Goal: Information Seeking & Learning: Learn about a topic

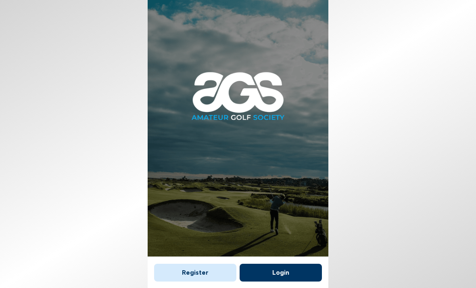
click at [288, 264] on button "Login" at bounding box center [281, 273] width 82 height 18
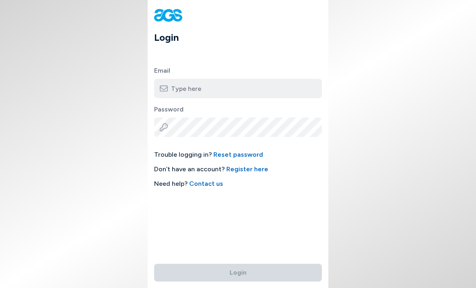
click at [279, 85] on input "email" at bounding box center [238, 88] width 168 height 19
type input "[PERSON_NAME][EMAIL_ADDRESS][DOMAIN_NAME]"
click at [238, 264] on button "Login" at bounding box center [238, 273] width 168 height 18
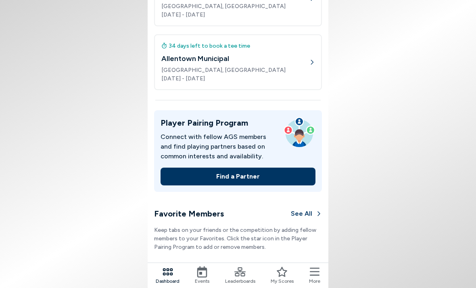
scroll to position [268, 0]
click at [202, 270] on icon at bounding box center [202, 271] width 11 height 11
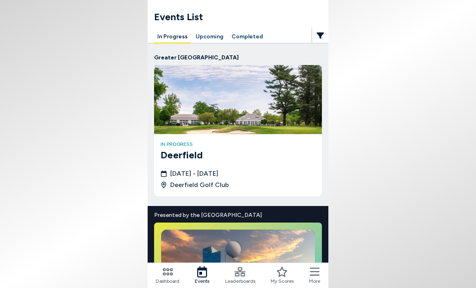
click at [178, 38] on button "In Progress" at bounding box center [172, 37] width 37 height 13
click at [176, 40] on button "In Progress" at bounding box center [172, 37] width 37 height 13
click at [242, 275] on icon at bounding box center [240, 271] width 11 height 11
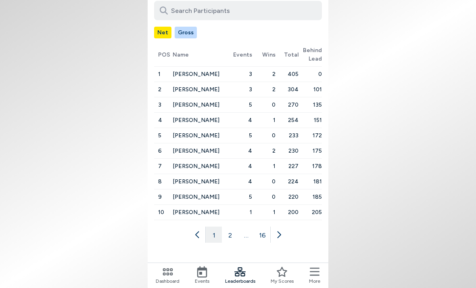
scroll to position [113, 0]
click at [231, 226] on button "2" at bounding box center [230, 234] width 16 height 16
click at [241, 226] on button "3" at bounding box center [238, 234] width 16 height 16
click at [249, 226] on button "4" at bounding box center [246, 234] width 16 height 16
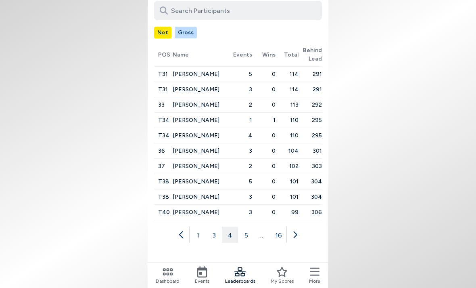
click at [251, 226] on button "5" at bounding box center [246, 234] width 16 height 16
click at [258, 226] on button "6" at bounding box center [254, 234] width 16 height 16
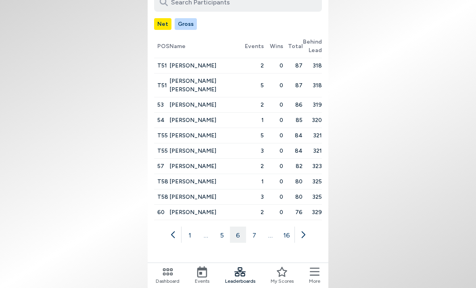
click at [258, 226] on button "7" at bounding box center [254, 234] width 16 height 16
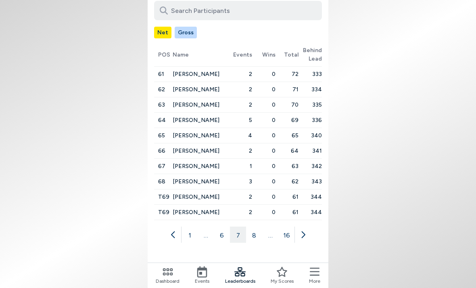
click at [257, 226] on button "8" at bounding box center [254, 234] width 16 height 16
click at [258, 226] on button "9" at bounding box center [254, 234] width 16 height 16
click at [257, 226] on button "10" at bounding box center [254, 234] width 16 height 16
click at [258, 226] on button "11" at bounding box center [254, 234] width 16 height 16
click at [258, 226] on button "12" at bounding box center [254, 234] width 16 height 16
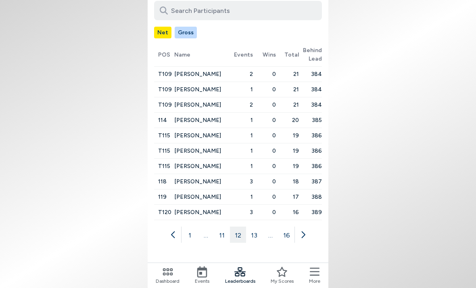
click at [256, 226] on button "13" at bounding box center [254, 234] width 16 height 16
click at [260, 226] on button "14" at bounding box center [254, 234] width 16 height 16
click at [267, 226] on button "15" at bounding box center [262, 234] width 16 height 16
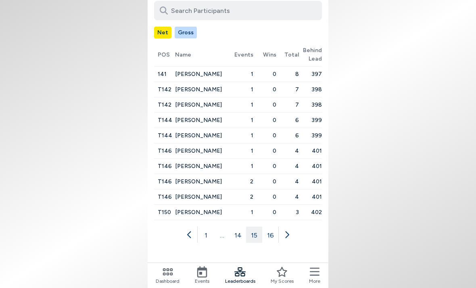
click at [275, 226] on button "16" at bounding box center [270, 234] width 16 height 16
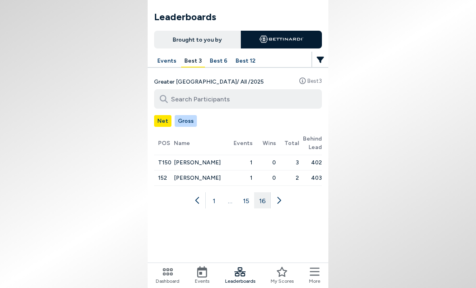
click at [245, 61] on button "Best 12" at bounding box center [246, 61] width 26 height 13
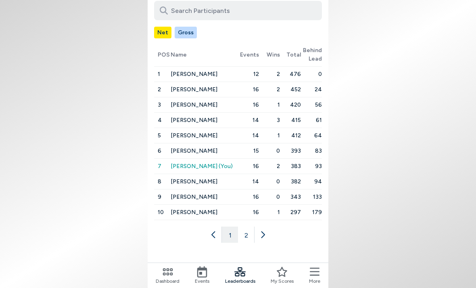
scroll to position [113, 0]
click at [250, 226] on button "2" at bounding box center [246, 234] width 16 height 16
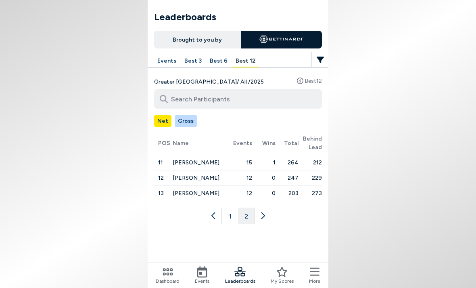
click at [232, 208] on button "1" at bounding box center [230, 216] width 16 height 16
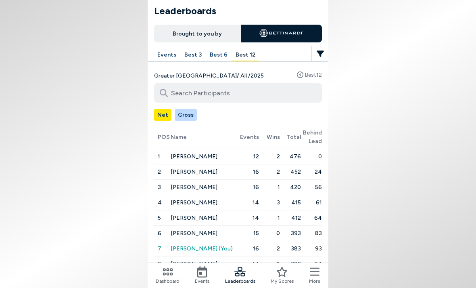
click at [214, 55] on button "Best 6" at bounding box center [219, 55] width 24 height 13
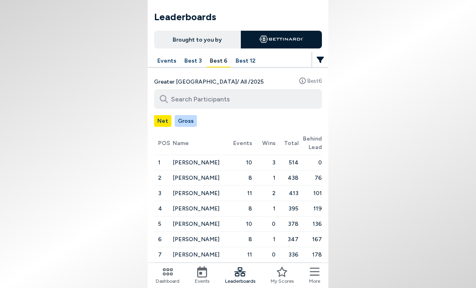
scroll to position [19, 0]
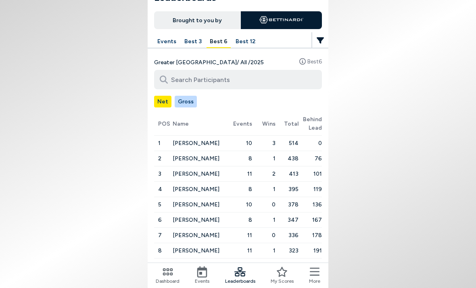
click at [213, 44] on button "Best 6" at bounding box center [219, 42] width 24 height 13
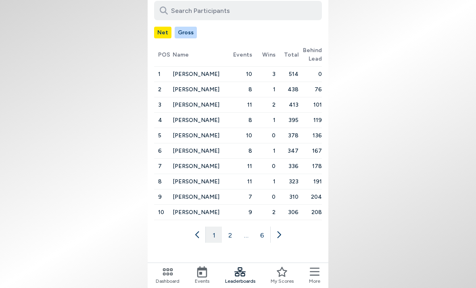
scroll to position [113, 0]
click at [233, 226] on button "2" at bounding box center [230, 234] width 16 height 16
click at [242, 226] on button "3" at bounding box center [238, 234] width 16 height 16
click at [252, 226] on button "4" at bounding box center [246, 234] width 16 height 16
click at [257, 226] on button "5" at bounding box center [254, 234] width 16 height 16
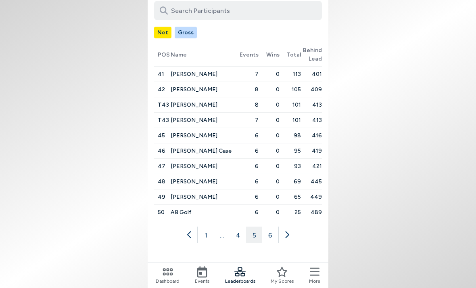
click at [274, 226] on button "6" at bounding box center [270, 234] width 16 height 16
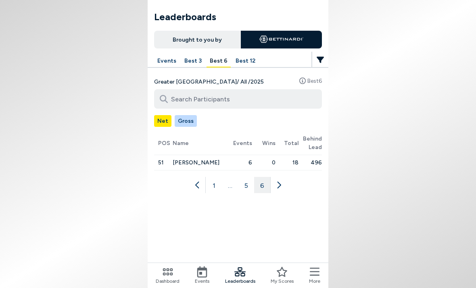
scroll to position [0, 0]
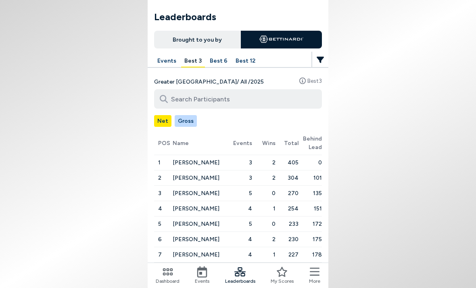
click at [242, 277] on icon at bounding box center [240, 271] width 11 height 11
click at [241, 273] on icon at bounding box center [240, 271] width 11 height 9
click at [200, 271] on icon at bounding box center [202, 271] width 11 height 11
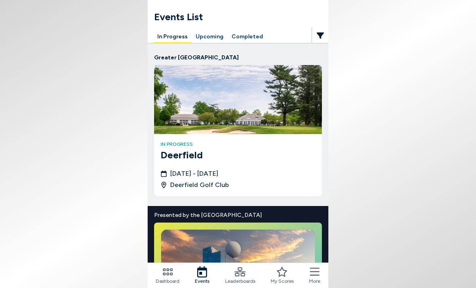
click at [218, 170] on span "[DATE] - [DATE]" at bounding box center [194, 174] width 48 height 10
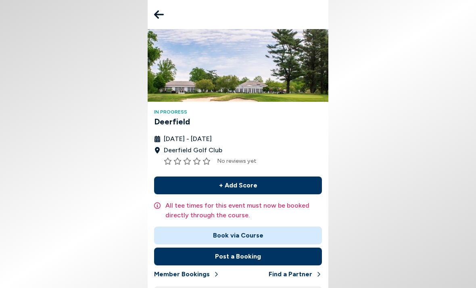
click at [157, 16] on icon at bounding box center [159, 14] width 10 height 8
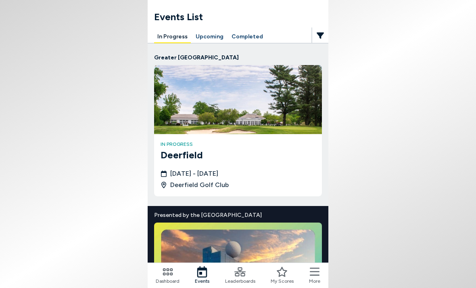
click at [208, 38] on button "Upcoming" at bounding box center [210, 37] width 34 height 13
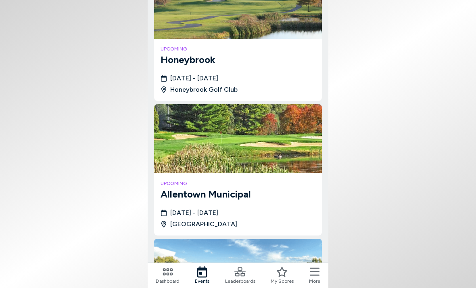
scroll to position [77, 0]
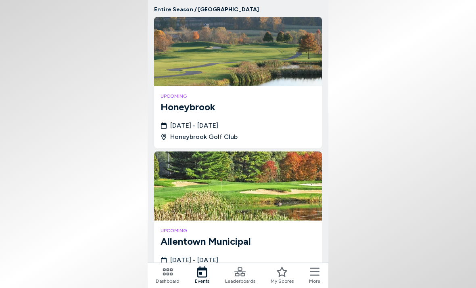
click at [258, 60] on img at bounding box center [238, 51] width 168 height 69
